Goal: Task Accomplishment & Management: Complete application form

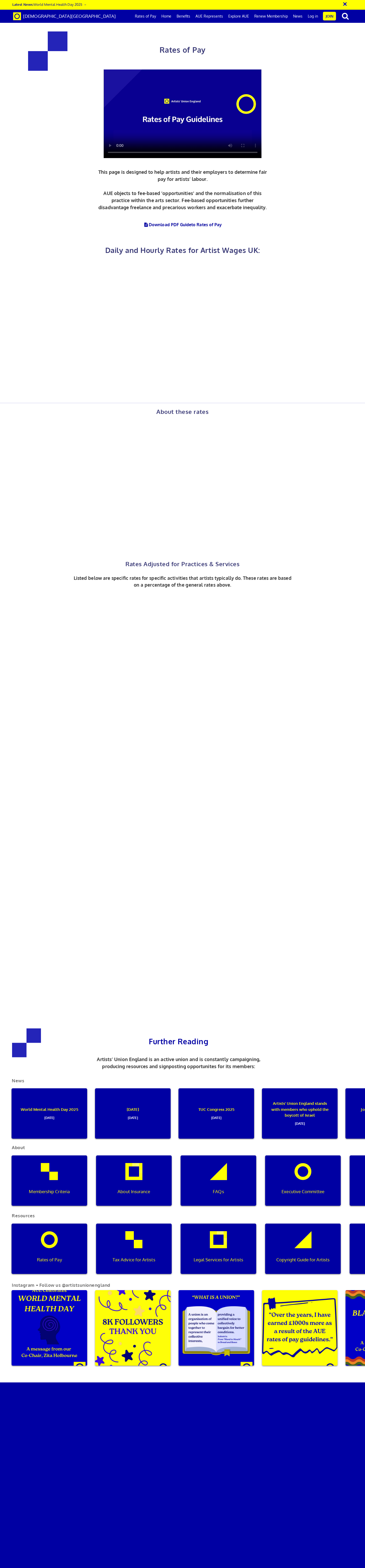
scroll to position [0, 3]
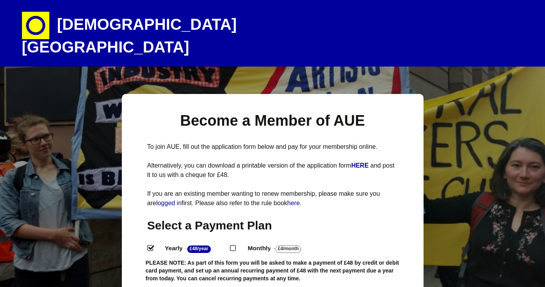
select select
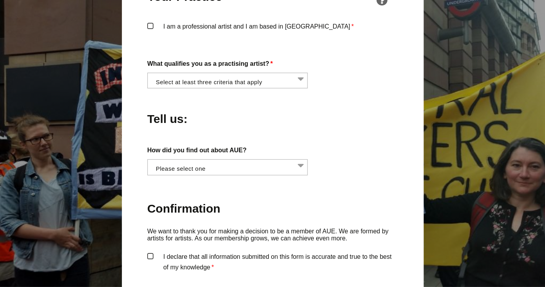
scroll to position [646, 0]
click at [300, 72] on li at bounding box center [230, 78] width 161 height 13
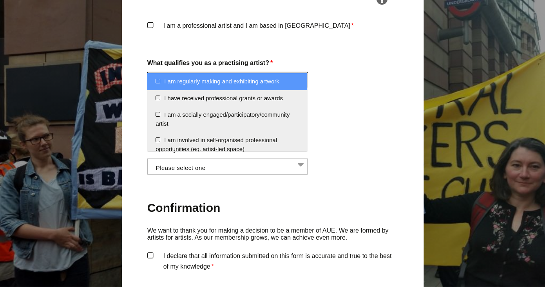
click at [157, 86] on li "I am regularly making and exhibiting artwork" at bounding box center [227, 81] width 160 height 17
select select "regularly_making_and_exhibiting_artwork"
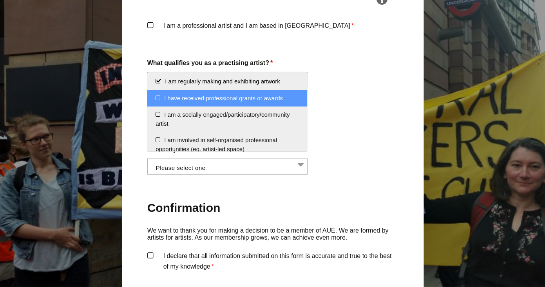
click at [159, 100] on li "I have received professional grants or awards" at bounding box center [227, 98] width 160 height 17
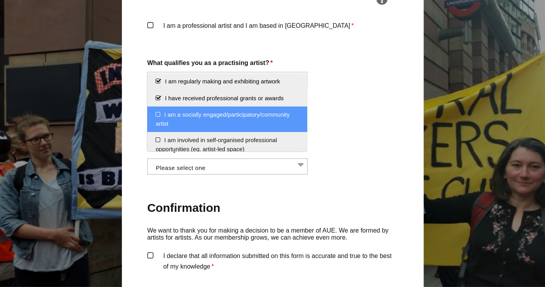
click at [157, 115] on li "I am a socially engaged/participatory/community artist" at bounding box center [227, 118] width 160 height 25
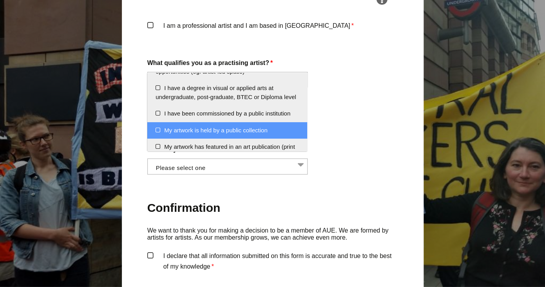
scroll to position [78, 0]
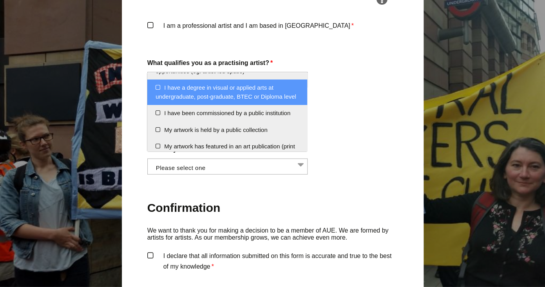
click at [157, 90] on li "I have a degree in visual or applied arts at undergraduate, post-graduate, BTEC…" at bounding box center [227, 91] width 160 height 25
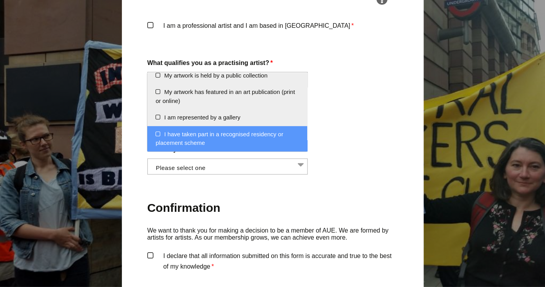
scroll to position [136, 0]
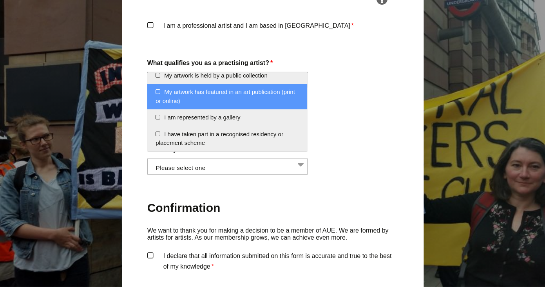
click at [157, 93] on li "My artwork has featured in an art publication (print or online)" at bounding box center [227, 96] width 160 height 25
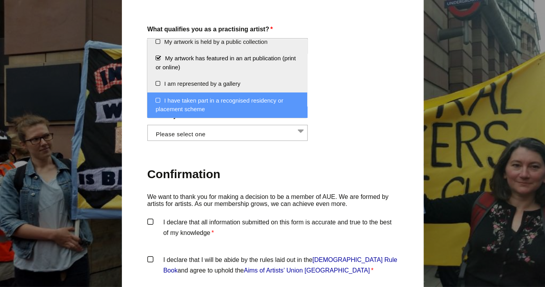
scroll to position [681, 0]
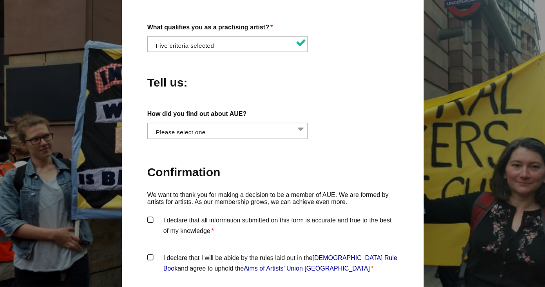
click at [360, 155] on label "Confirmation" at bounding box center [272, 173] width 251 height 37
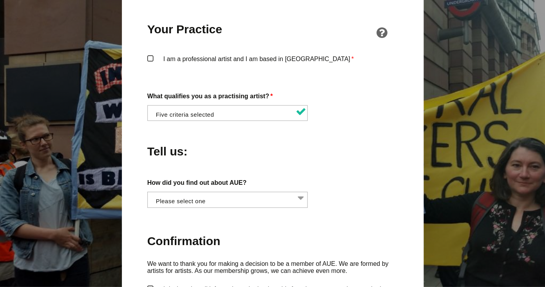
scroll to position [606, 0]
